Goal: Find specific page/section: Find specific page/section

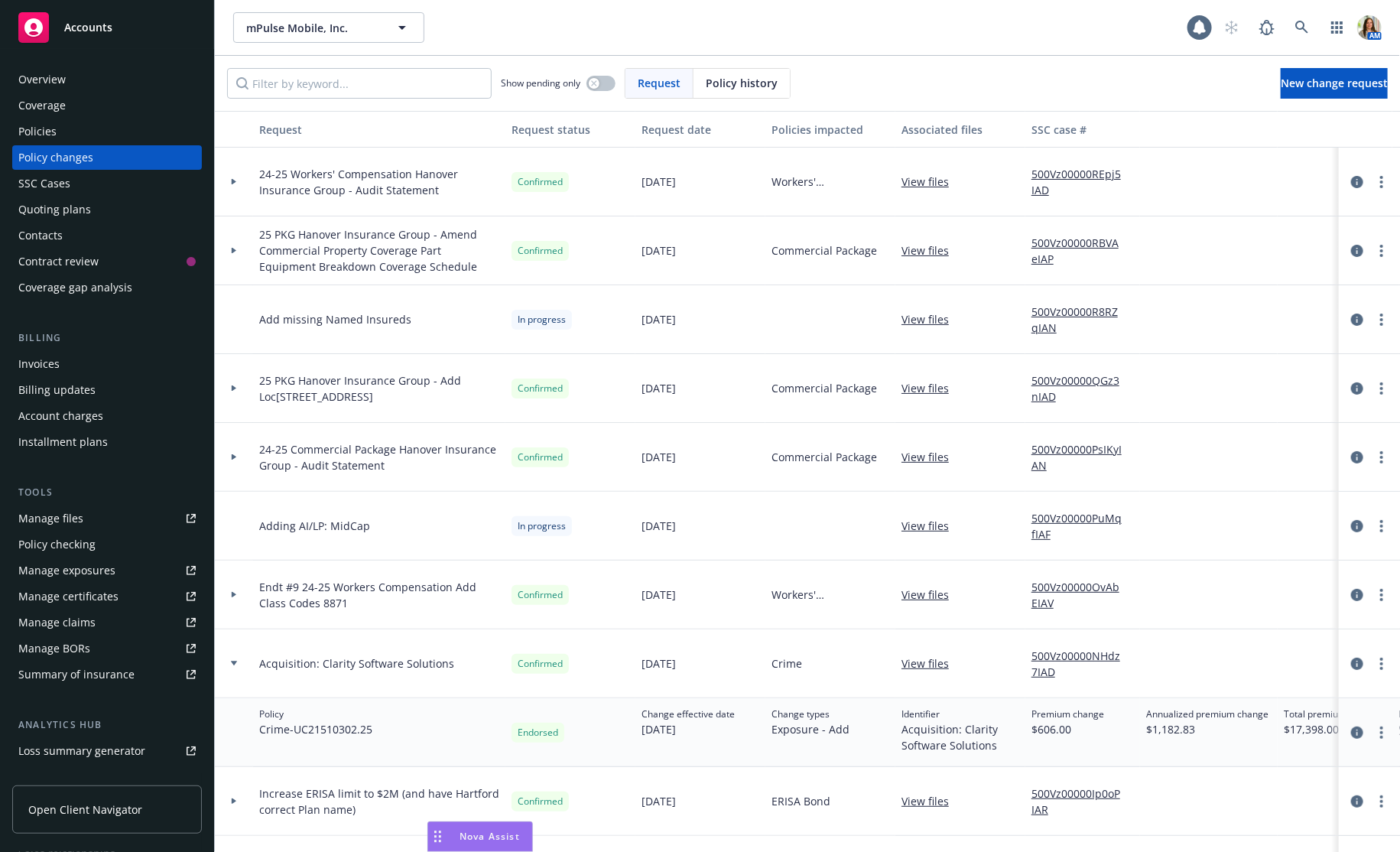
scroll to position [0, 6]
click at [1305, 20] on link at bounding box center [1302, 27] width 30 height 30
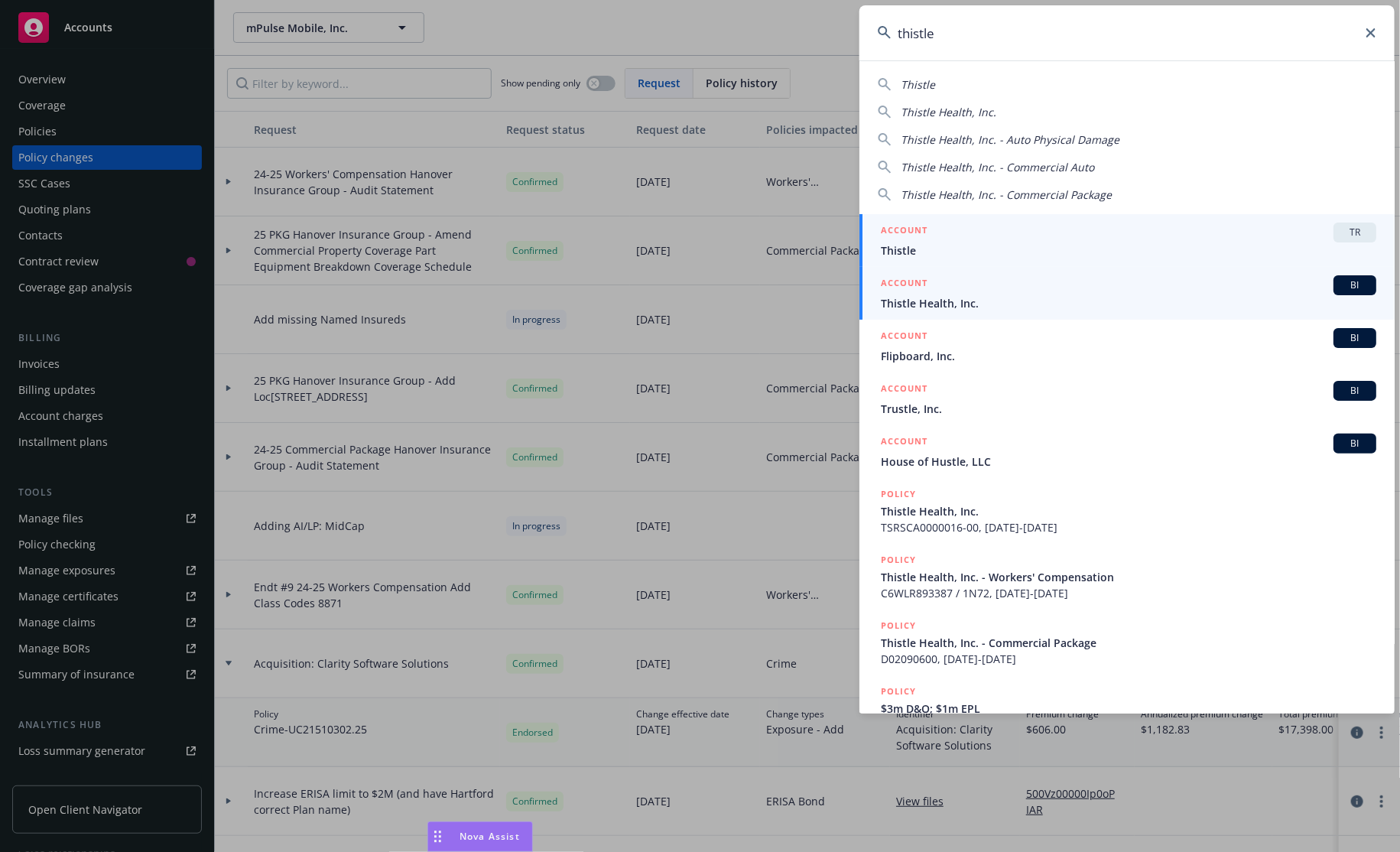
type input "thistle"
click at [970, 296] on span "Thistle Health, Inc." at bounding box center [1128, 303] width 495 height 16
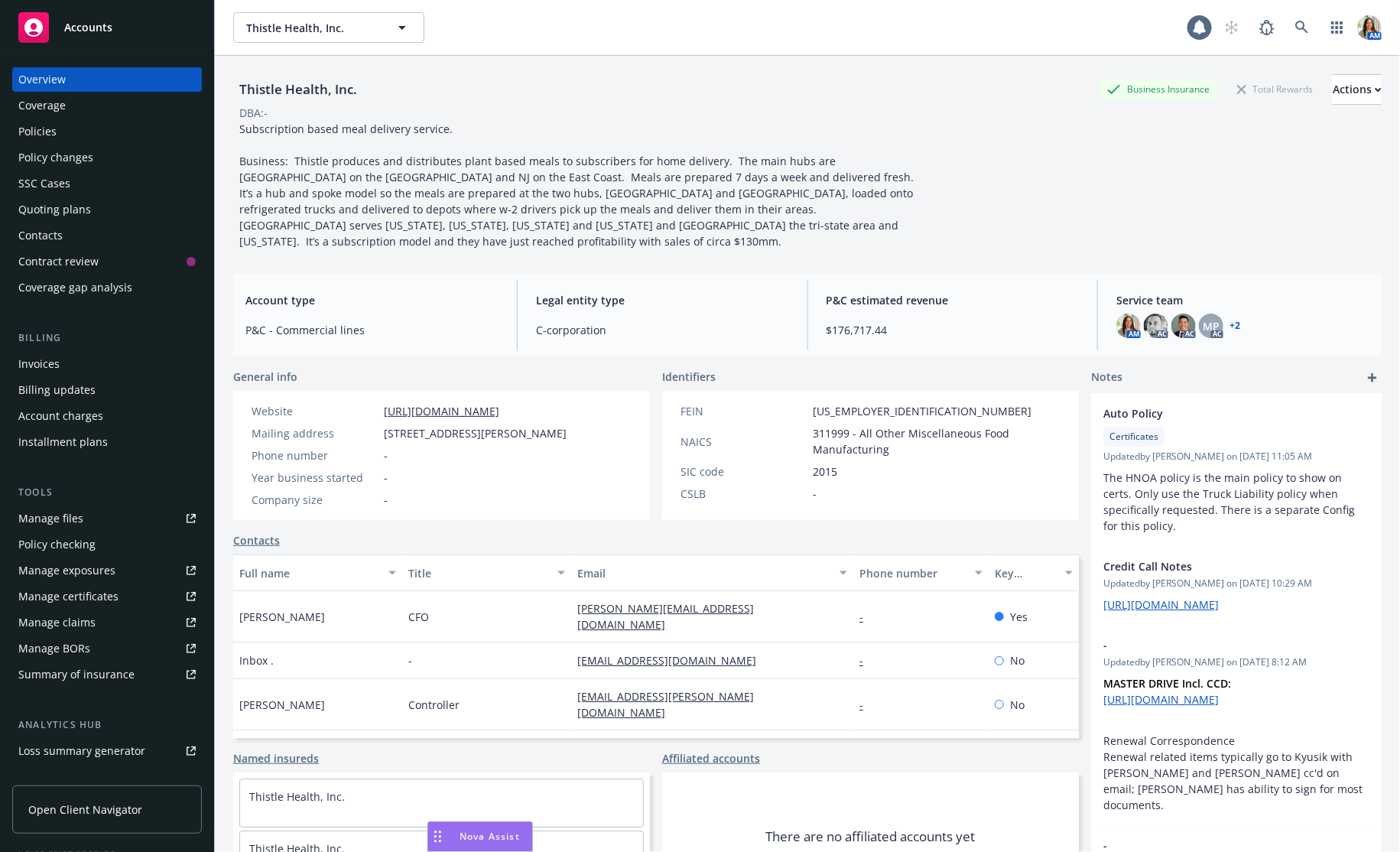
click at [59, 125] on div "Policies" at bounding box center [107, 131] width 177 height 25
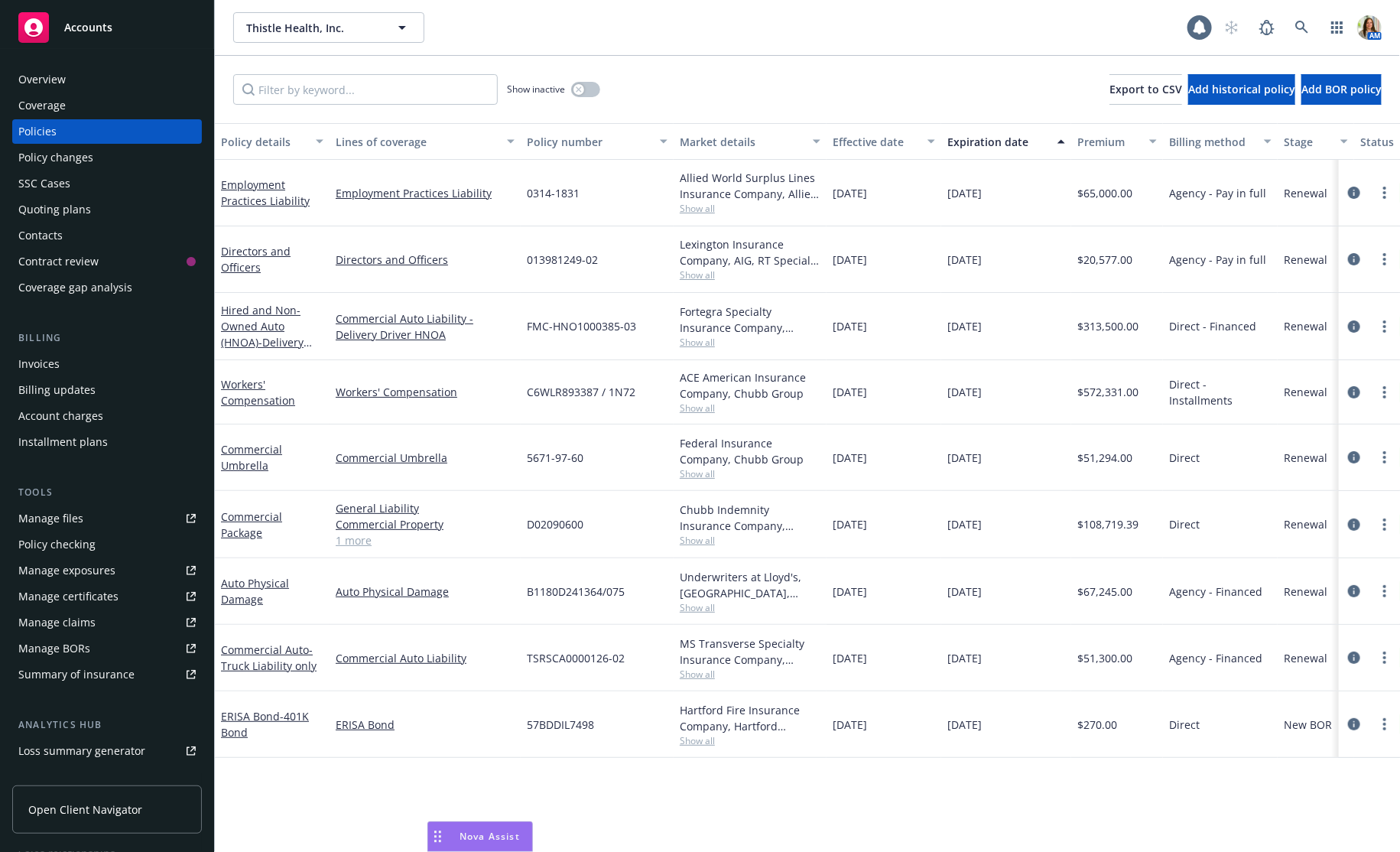
click at [358, 537] on link "1 more" at bounding box center [425, 540] width 179 height 16
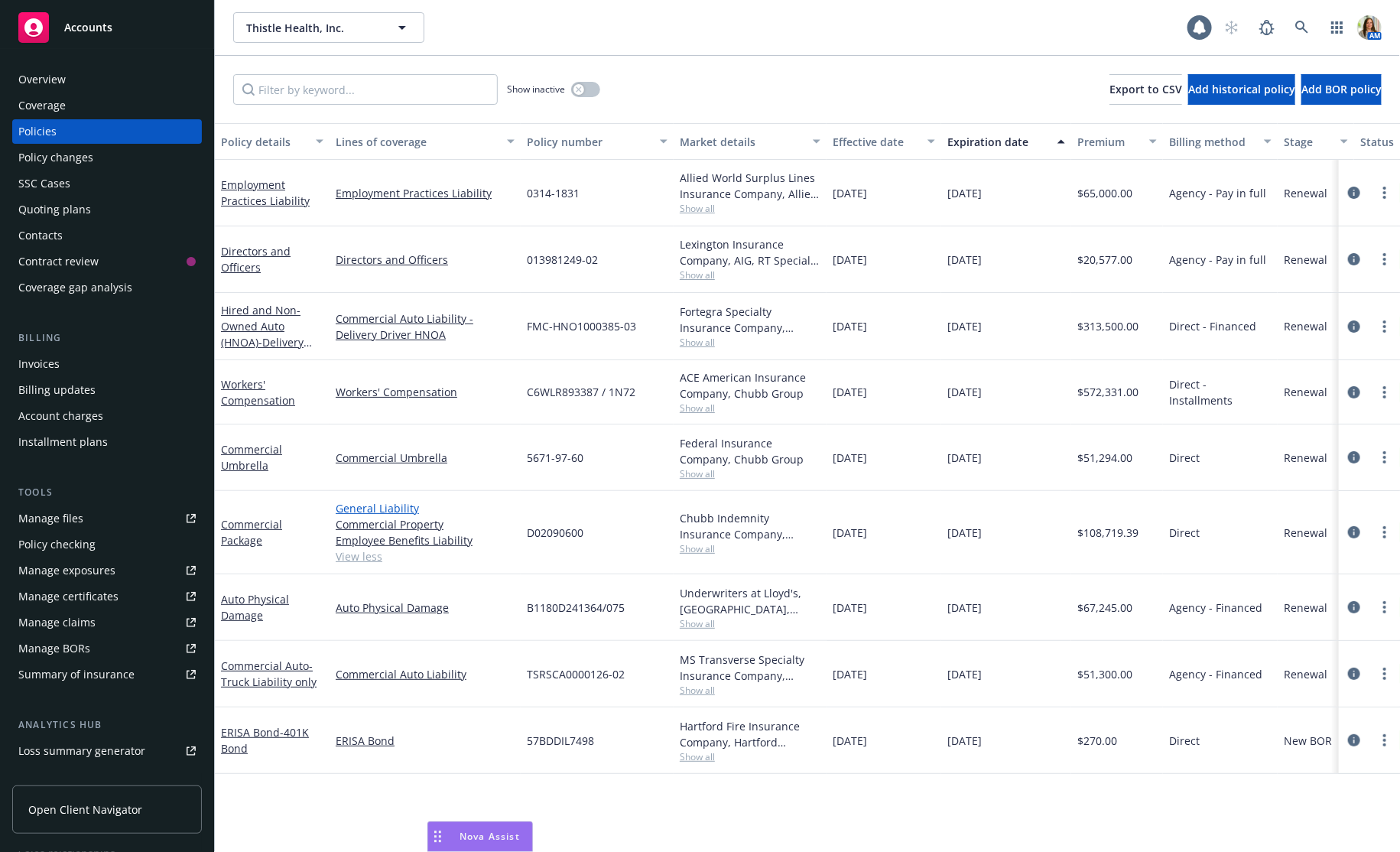
click at [375, 503] on link "General Liability" at bounding box center [425, 508] width 179 height 16
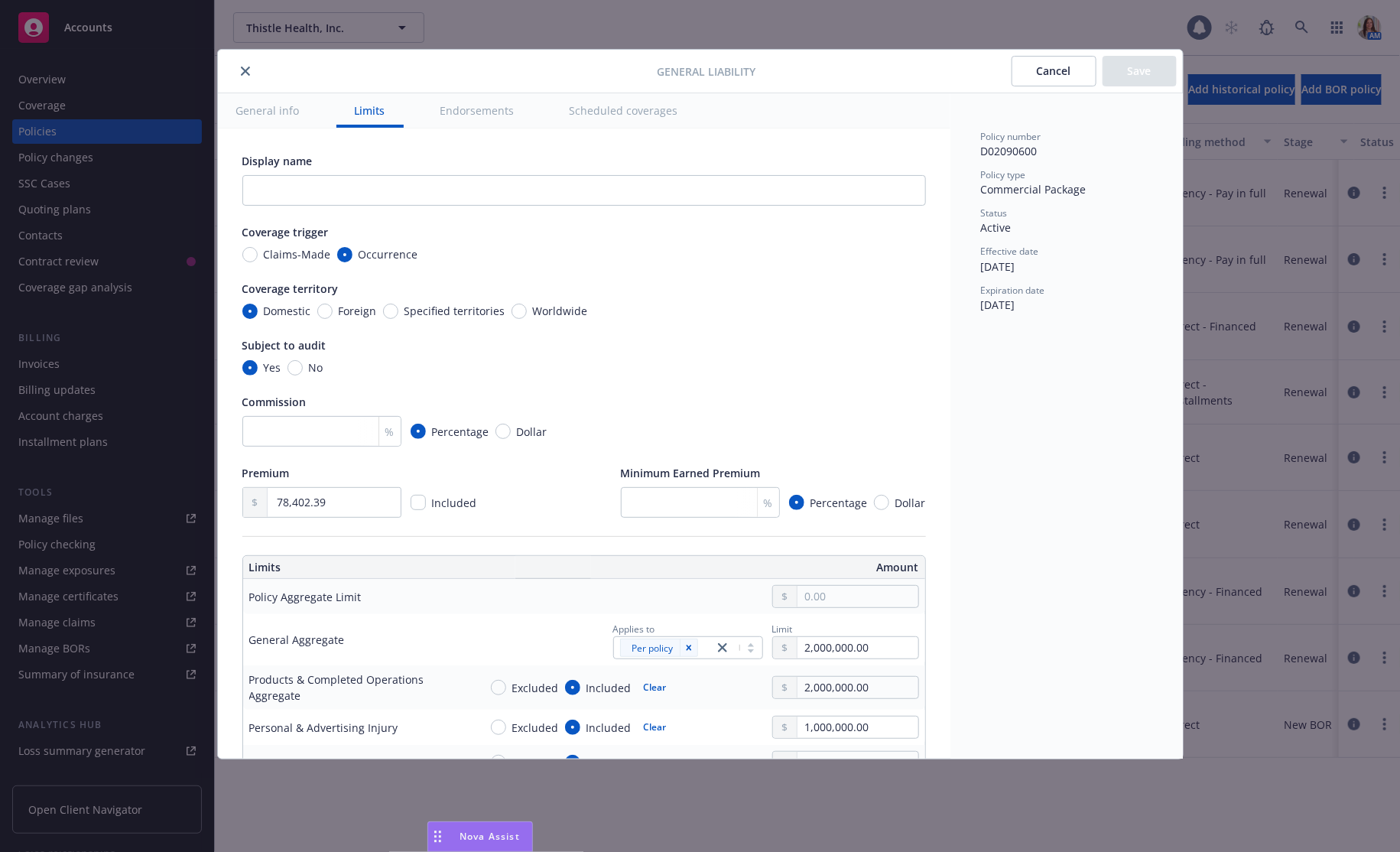
scroll to position [26, 0]
